Goal: Task Accomplishment & Management: Complete application form

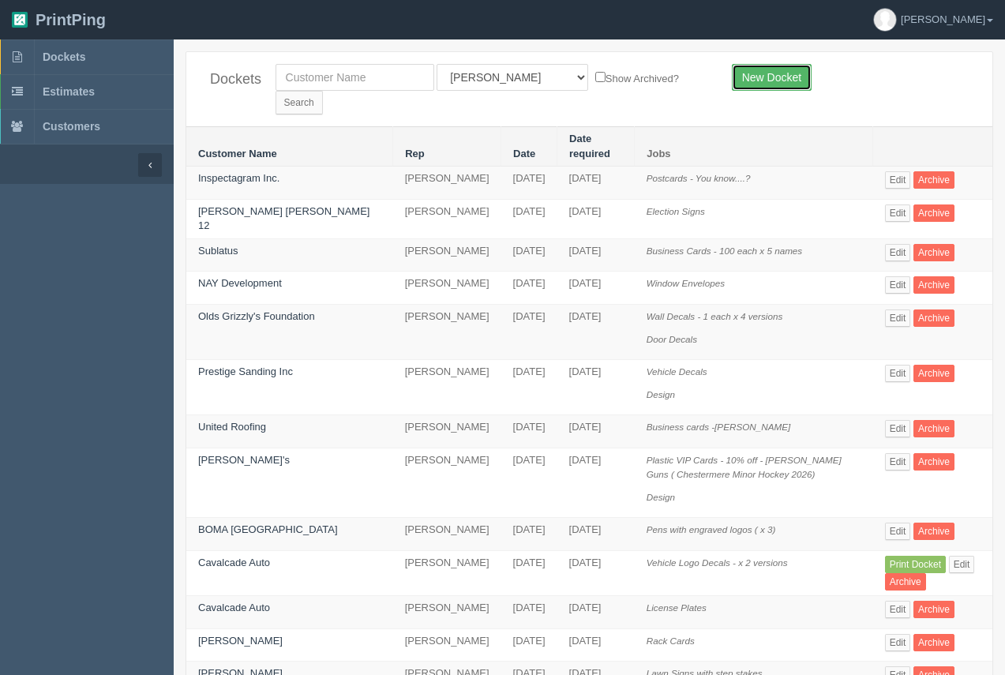
click at [757, 77] on link "New Docket" at bounding box center [772, 77] width 80 height 27
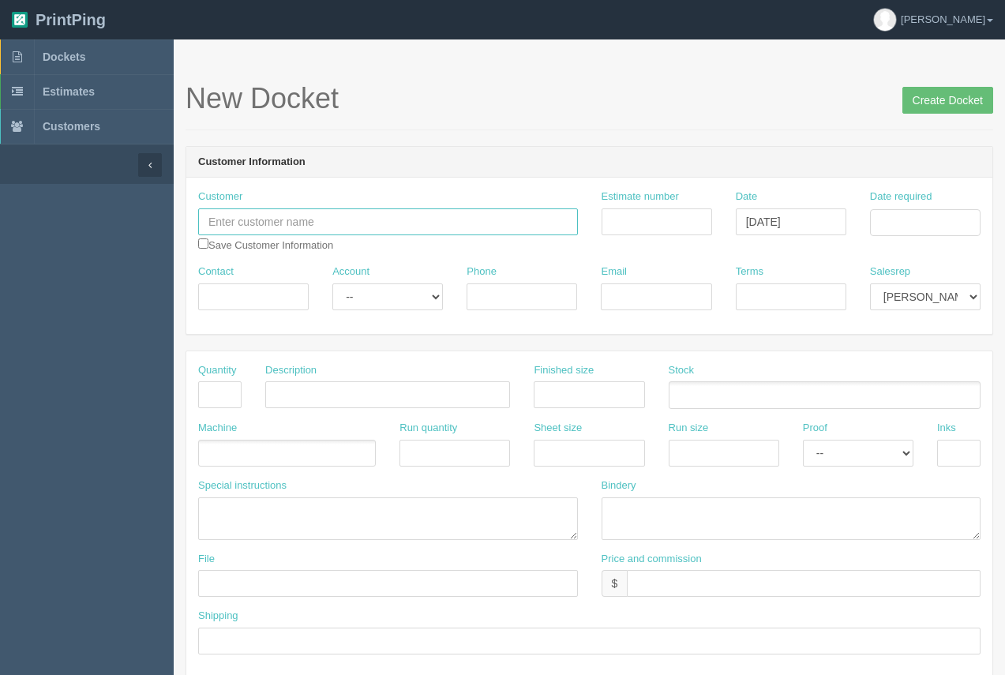
click at [345, 214] on input "text" at bounding box center [388, 221] width 380 height 27
click at [272, 258] on link "Envisio n Auto Sales Ltd." at bounding box center [268, 253] width 138 height 23
type input "Envision Auto Sales Ltd."
type input "[PHONE_NUMBER]"
type input "[PERSON_NAME][EMAIL_ADDRESS][DOMAIN_NAME]"
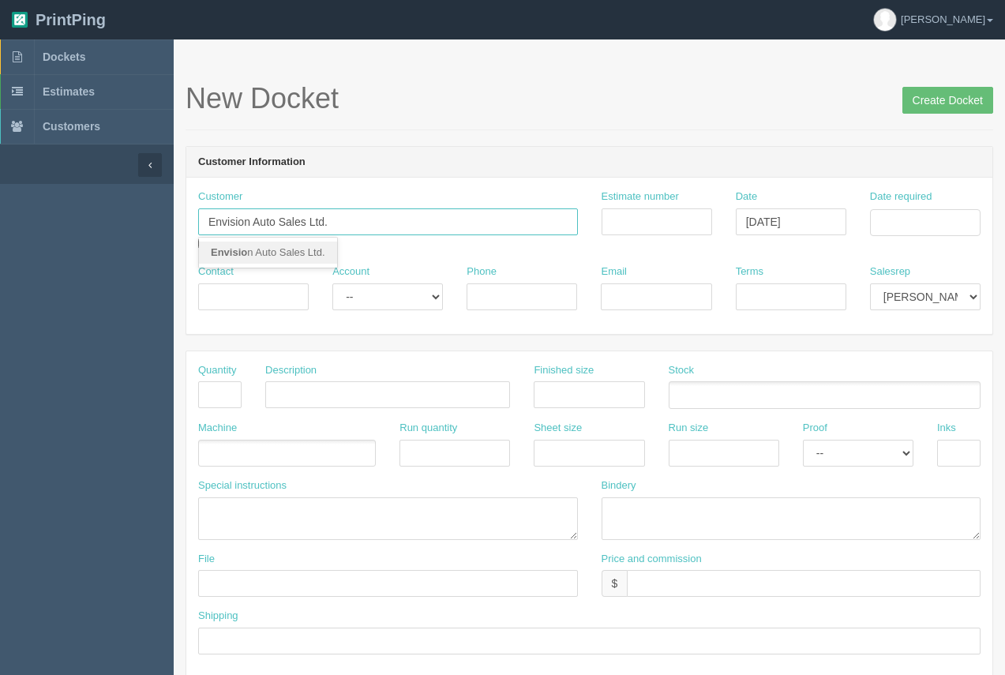
type input "Due on receipt"
click at [265, 309] on input "Contact" at bounding box center [253, 297] width 111 height 27
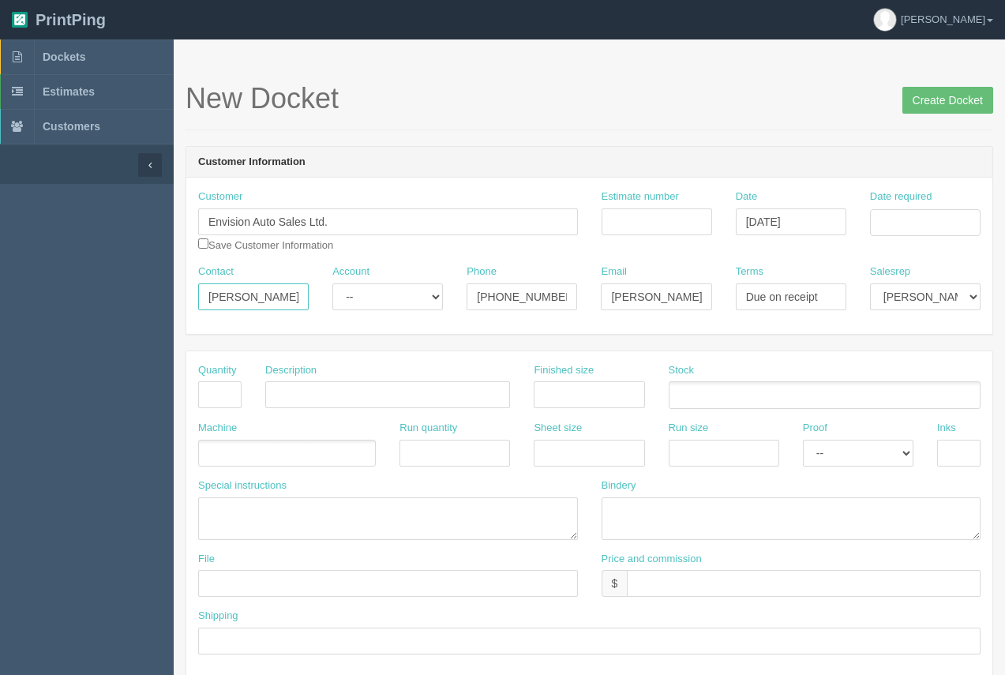
type input "[PERSON_NAME]"
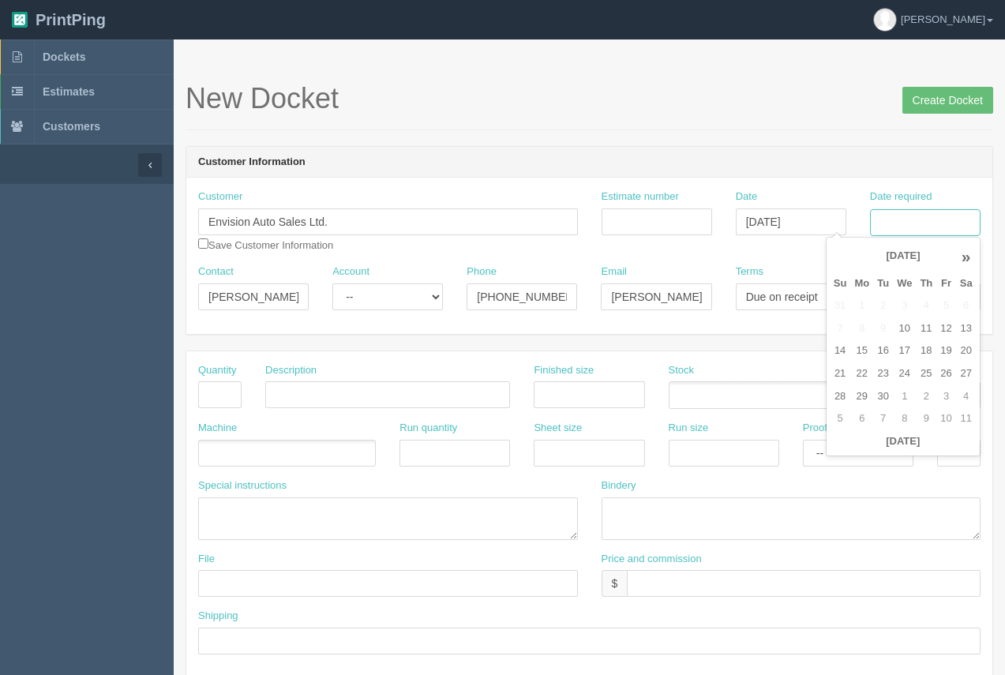
click at [915, 229] on input "Date required" at bounding box center [925, 222] width 111 height 27
click at [870, 351] on td "15" at bounding box center [862, 351] width 23 height 23
click at [884, 380] on td "23" at bounding box center [883, 374] width 20 height 23
type input "[DATE]"
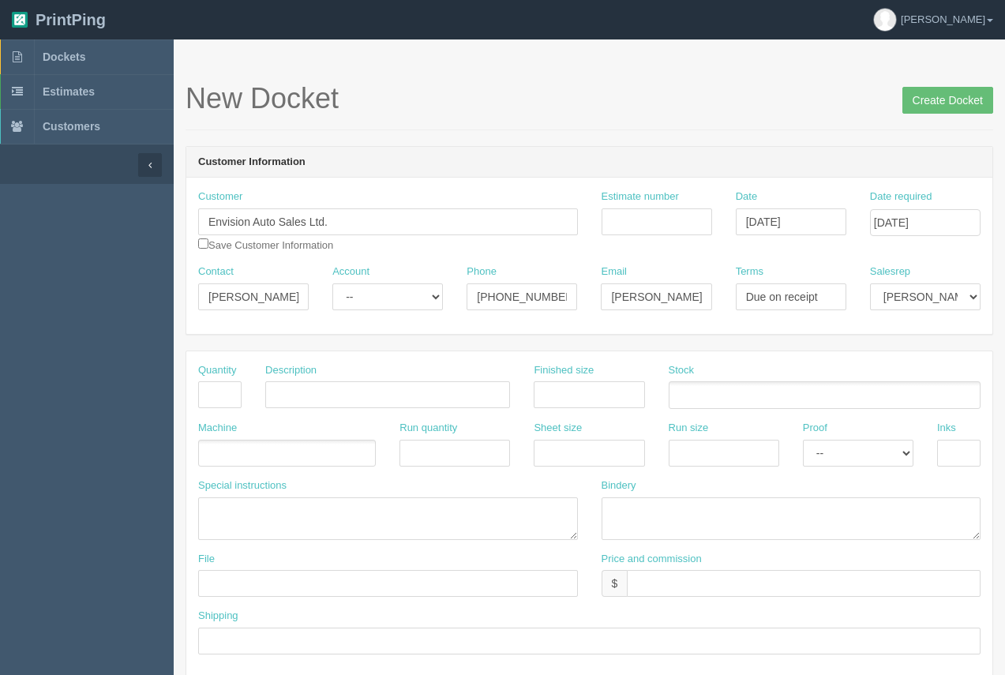
click at [795, 85] on h1 "New Docket Create Docket" at bounding box center [590, 99] width 808 height 32
click at [232, 403] on input "text" at bounding box center [219, 394] width 43 height 27
type input "1"
click at [280, 397] on input "text" at bounding box center [387, 394] width 245 height 27
click at [396, 394] on input "Site Sign 0 Logo / Phoen number" at bounding box center [387, 394] width 245 height 27
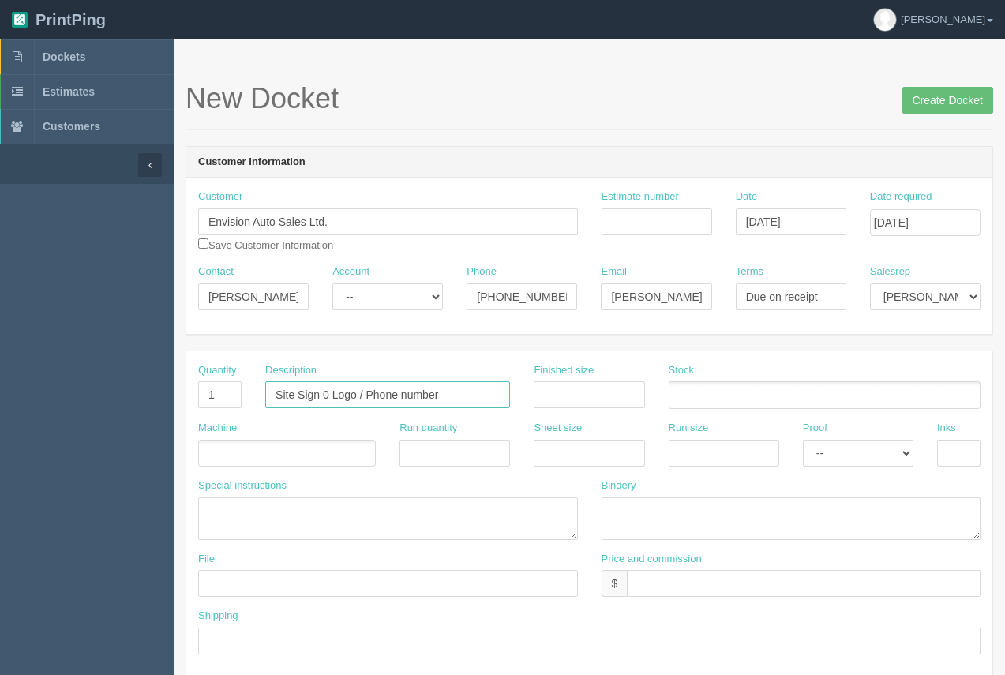
type input "Site Sign 0 Logo / Phone number"
click at [541, 391] on input "text" at bounding box center [589, 394] width 111 height 27
type input "134 x 20"
click at [671, 396] on input "text" at bounding box center [678, 396] width 16 height 23
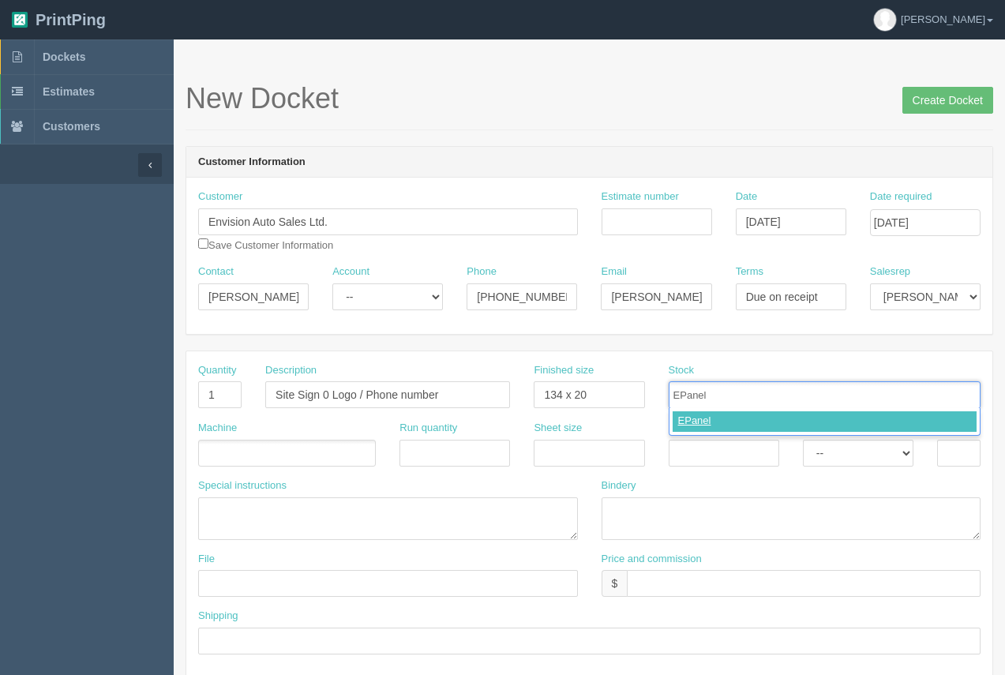
type input "EPanel"
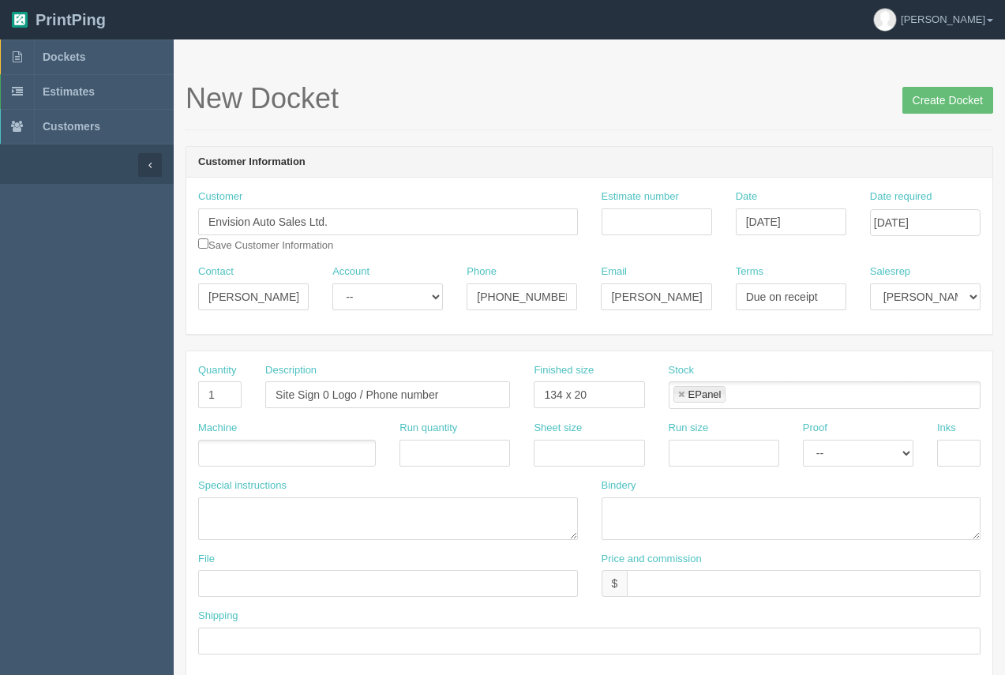
click at [232, 458] on ul at bounding box center [287, 454] width 178 height 28
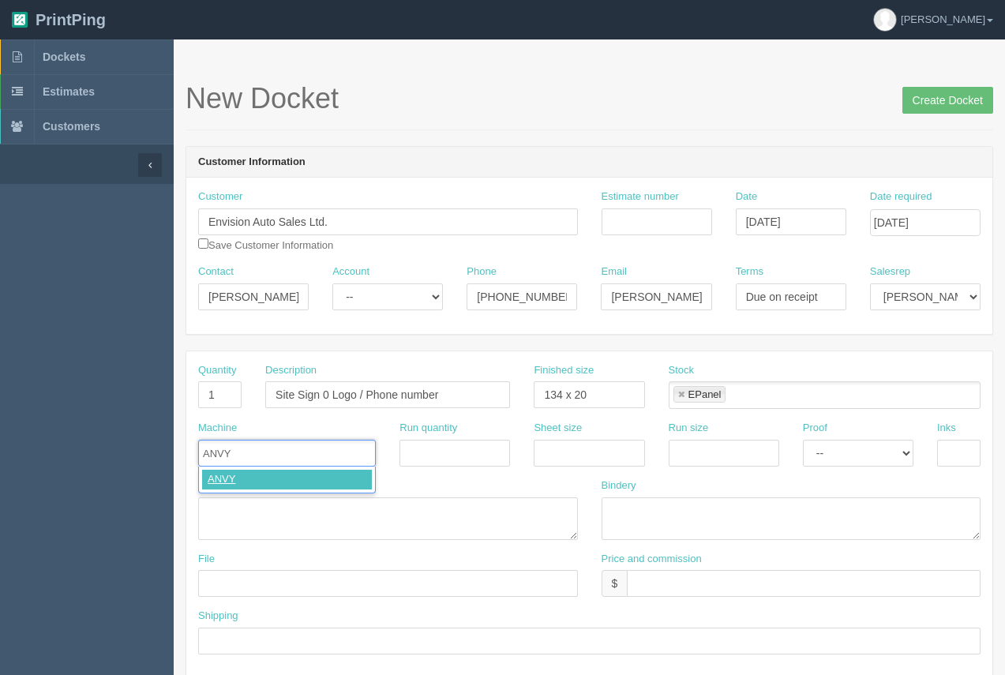
type input "ANVY"
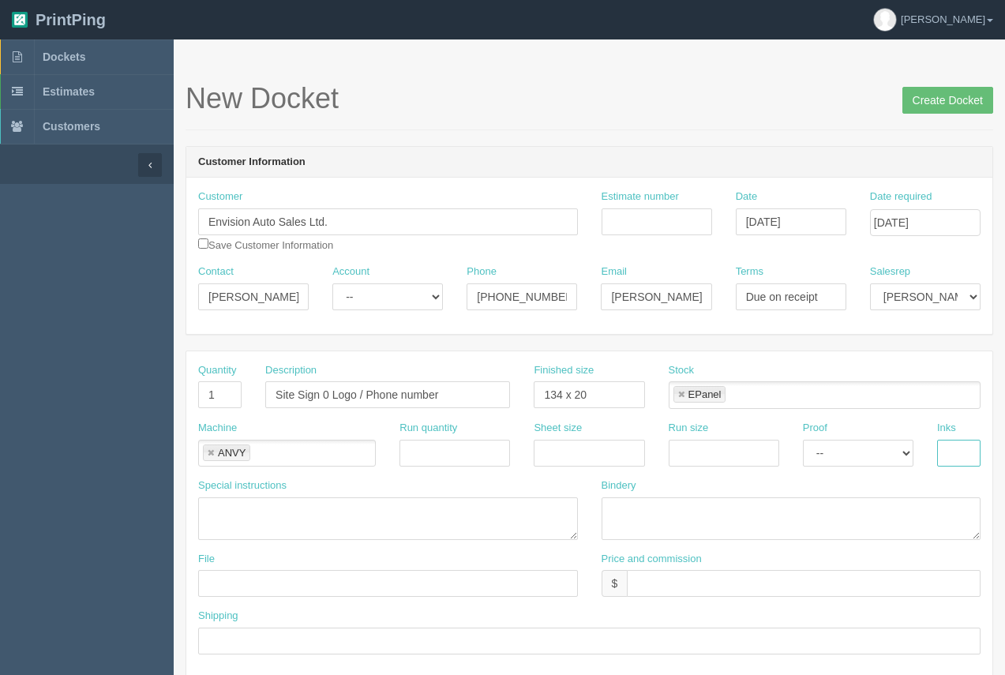
click at [948, 441] on input "text" at bounding box center [958, 453] width 43 height 27
type input "4/0"
click at [689, 579] on input "text" at bounding box center [804, 583] width 354 height 27
type input "$"
click at [942, 102] on input "Create Docket" at bounding box center [948, 100] width 91 height 27
